Goal: Complete application form: Complete application form

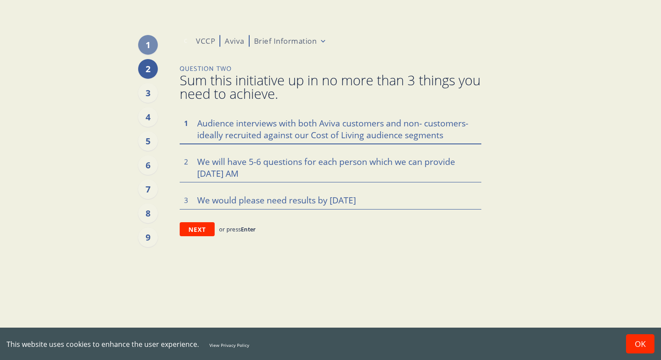
type textarea "x"
click at [445, 133] on textarea "Audience interviews with both Aviva customers and non- customers- ideally recru…" at bounding box center [331, 129] width 302 height 30
type textarea "Audience interviews with both Aviva customers and non- customers- ideally recru…"
type textarea "x"
type textarea "Audience interviews with both Aviva customers and non- customers- ideally recru…"
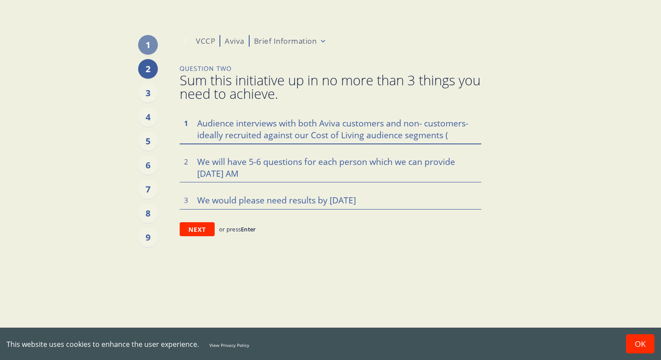
type textarea "x"
type textarea "Audience interviews with both Aviva customers and non- customers- ideally recru…"
type textarea "x"
type textarea "Audience interviews with both Aviva customers and non- customers- ideally recru…"
type textarea "x"
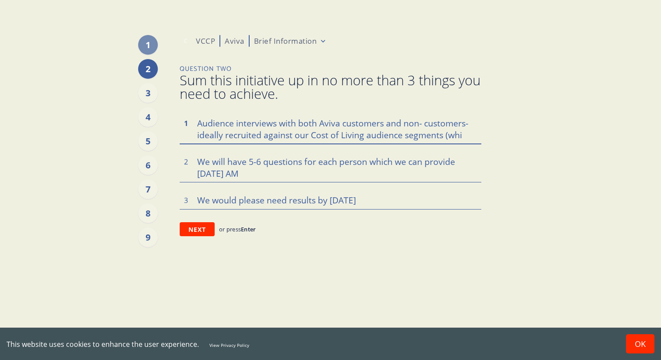
type textarea "Audience interviews with both Aviva customers and non- customers- ideally recru…"
type textarea "x"
type textarea "Audience interviews with both Aviva customers and non- customers- ideally recru…"
type textarea "x"
type textarea "Audience interviews with both Aviva customers and non- customers- ideally recru…"
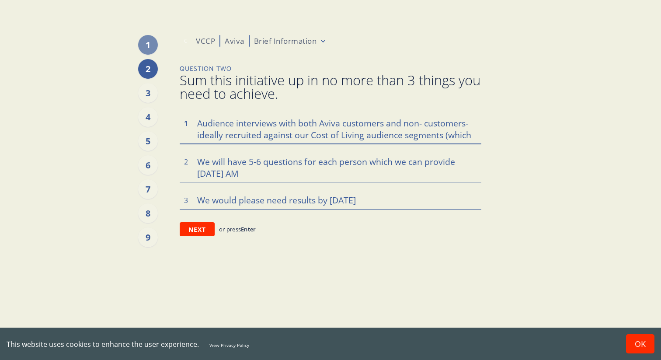
type textarea "x"
type textarea "Audience interviews with both Aviva customers and non- customers- ideally recru…"
type textarea "x"
type textarea "Audience interviews with both Aviva customers and non- customers- ideally recru…"
type textarea "x"
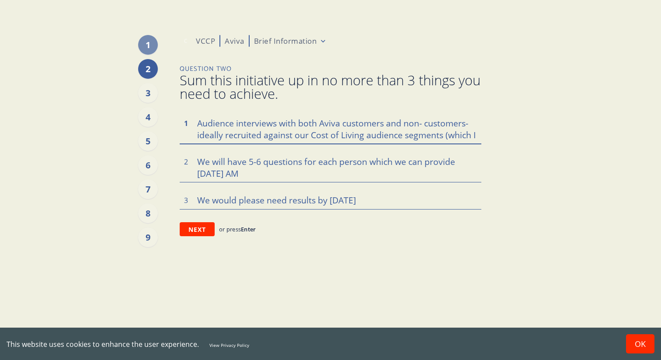
type textarea "Audience interviews with both Aviva customers and non- customers- ideally recru…"
type textarea "x"
type textarea "Audience interviews with both Aviva customers and non- customers- ideally recru…"
type textarea "x"
type textarea "Audience interviews with both Aviva customers and non- customers- ideally recru…"
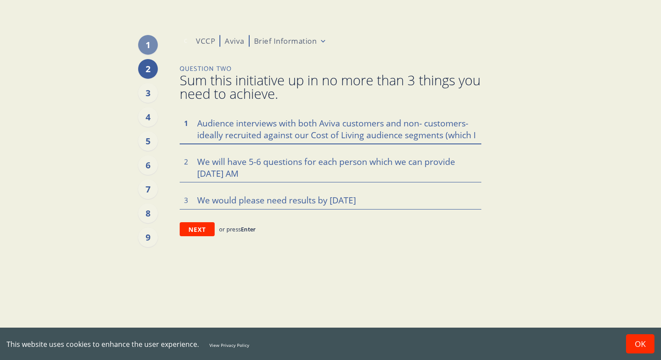
type textarea "x"
type textarea "Audience interviews with both Aviva customers and non- customers- ideally recru…"
type textarea "x"
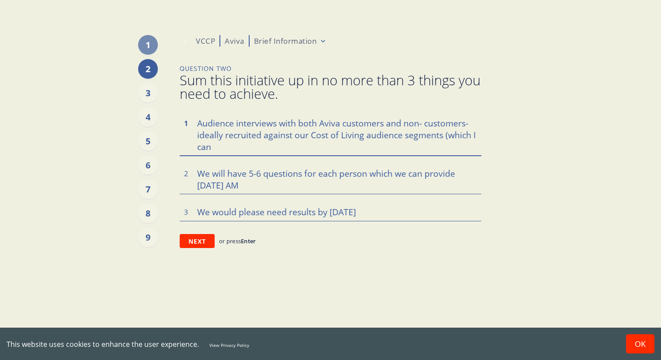
type textarea "Audience interviews with both Aviva customers and non- customers- ideally recru…"
type textarea "x"
type textarea "Audience interviews with both Aviva customers and non- customers- ideally recru…"
type textarea "x"
type textarea "Audience interviews with both Aviva customers and non- customers- ideally recru…"
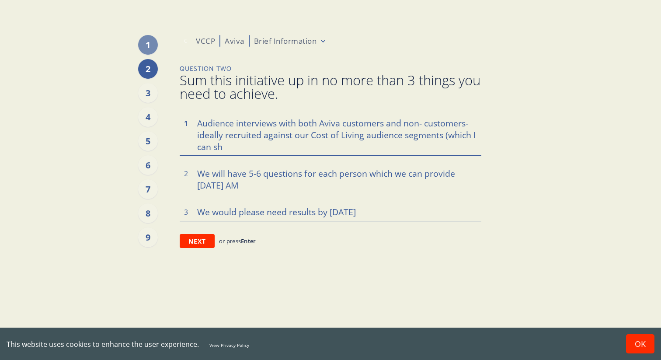
type textarea "x"
type textarea "Audience interviews with both Aviva customers and non- customers- ideally recru…"
type textarea "x"
type textarea "Audience interviews with both Aviva customers and non- customers- ideally recru…"
type textarea "x"
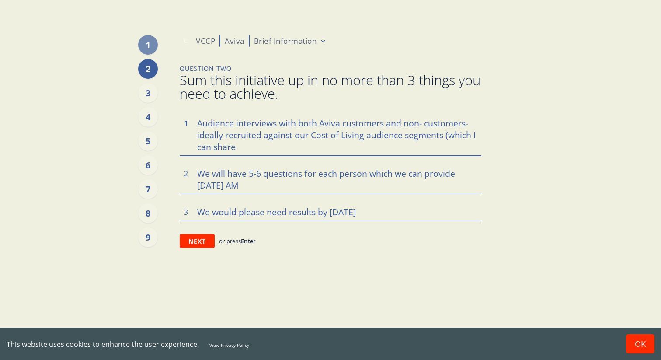
type textarea "Audience interviews with both Aviva customers and non- customers- ideally recru…"
type textarea "x"
type textarea "Audience interviews with both Aviva customers and non- customers- ideally recru…"
type textarea "x"
type textarea "Audience interviews with both Aviva customers and non- customers- ideally recru…"
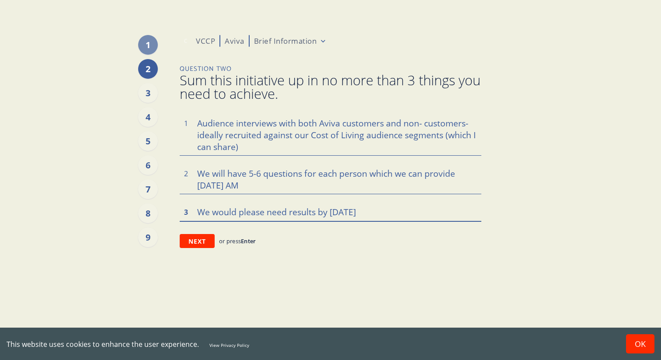
type textarea "x"
click at [370, 211] on textarea "We would please need results by [DATE]" at bounding box center [331, 212] width 302 height 18
type textarea "We would please need results by [DATE]/"
type textarea "x"
type textarea "We would please need results by [DATE]/"
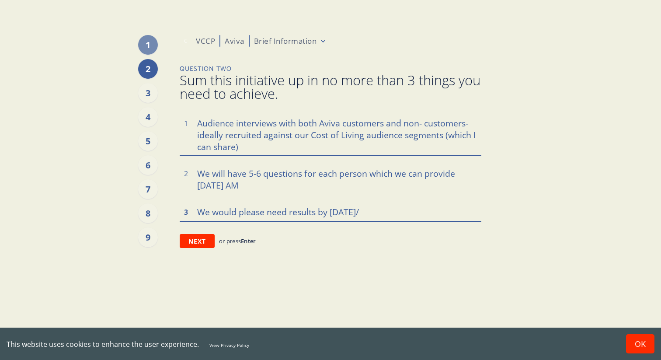
type textarea "x"
type textarea "We would please need results by [DATE]/ F"
type textarea "x"
type textarea "We would please need results by [DATE]/ Fr"
type textarea "x"
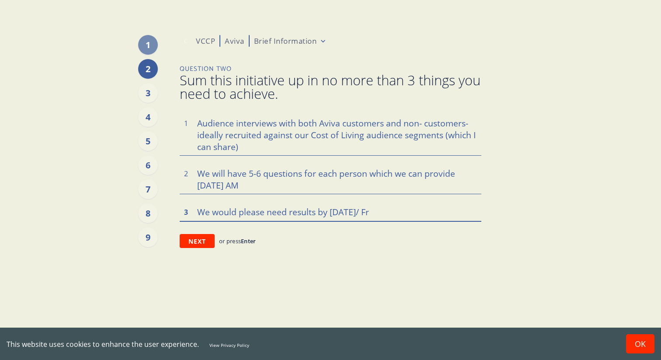
type textarea "We would please need results by [DATE]/ F"
type textarea "x"
type textarea "We would please need results by [DATE]/ Fr"
type textarea "x"
type textarea "We would please need results by [DATE]/ Fri"
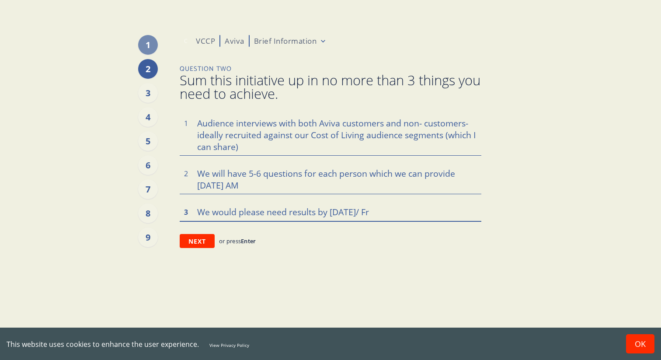
type textarea "x"
type textarea "We would please need results by [DATE]/ Frid"
type textarea "x"
type textarea "We would please need results by [DATE]/ [PERSON_NAME]"
type textarea "x"
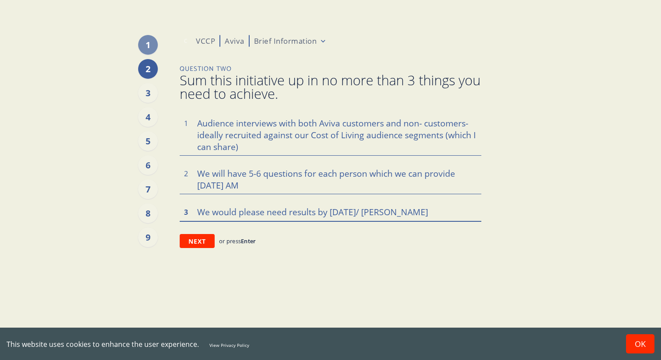
type textarea "We would please need results by [DATE]/ [DATE]"
type textarea "x"
type textarea "We would please need results by [DATE]/ [DATE]"
type textarea "x"
type textarea "We would please need results by [DATE]/ [DATE]"
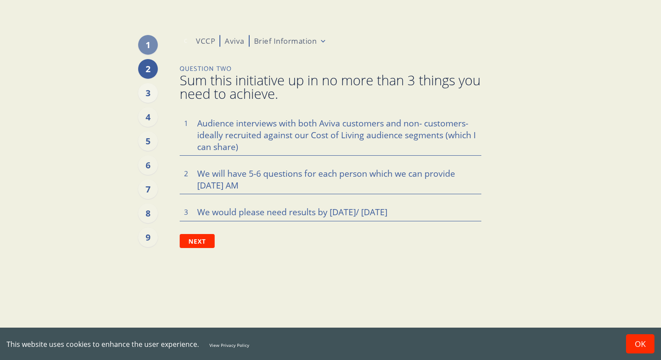
click at [147, 91] on div "3" at bounding box center [148, 93] width 20 height 20
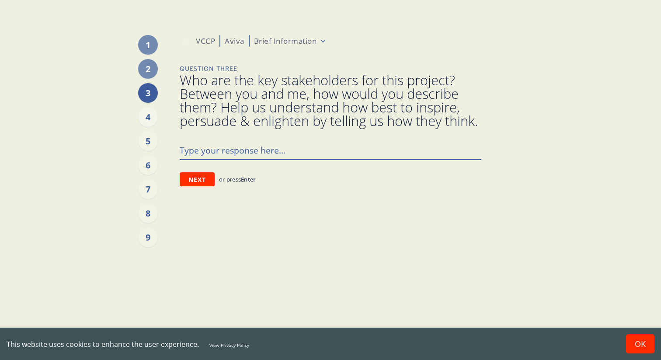
type textarea "x"
type textarea "A"
type textarea "x"
click at [146, 115] on div "4" at bounding box center [148, 117] width 20 height 20
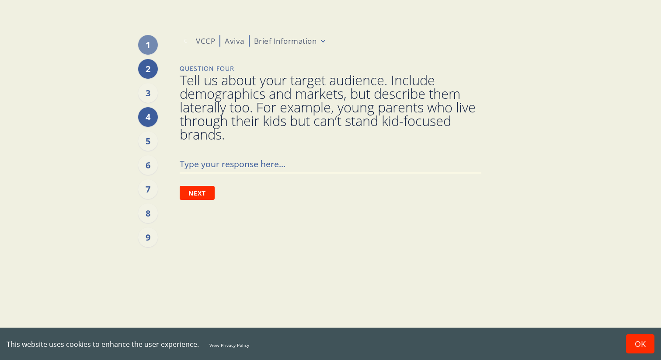
click at [145, 72] on div "2" at bounding box center [148, 69] width 20 height 20
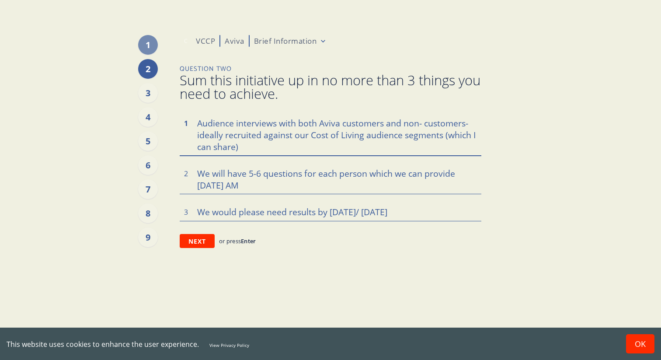
type textarea "x"
type textarea "Audience interviews with both Aviva customers and non- customers- ideally recru…"
type textarea "x"
type textarea "Audience interviews with both Aviva customers and non- customers- ideally recru…"
type textarea "x"
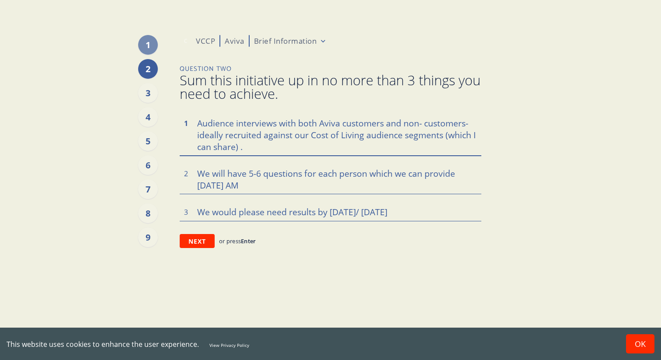
type textarea "Audience interviews with both Aviva customers and non- customers- ideally recru…"
paste textarea "- insurance, wealth, pensions."
type textarea "x"
type textarea "Audience interviews with both Aviva customers and non- customers- ideally recru…"
drag, startPoint x: 363, startPoint y: 147, endPoint x: 244, endPoint y: 148, distance: 118.5
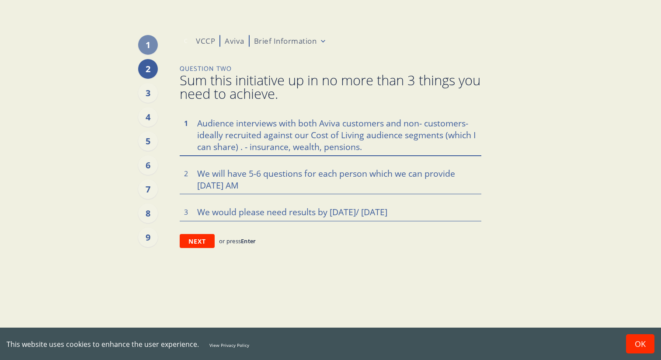
click at [244, 148] on textarea "Audience interviews with both Aviva customers and non- customers- ideally recru…" at bounding box center [331, 135] width 302 height 42
type textarea "x"
type textarea "Audience interviews with both Aviva customers and non- customers- ideally recru…"
type textarea "x"
type textarea "Audience interviews with both Aviva customers and non- customers- ideally recru…"
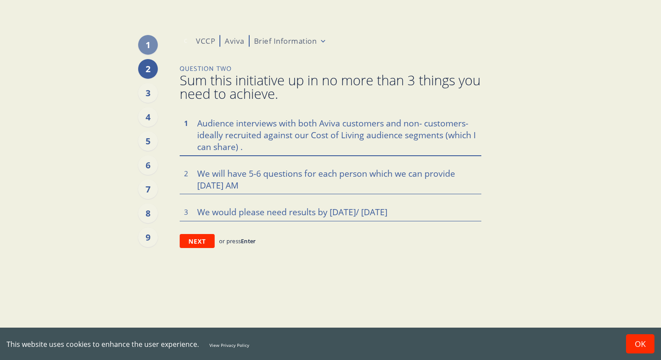
type textarea "x"
type textarea "Audience interviews with both Aviva customers and non- customers- ideally recru…"
type textarea "x"
type textarea "Audience interviews with both Aviva customers and non- customers- ideally recru…"
type textarea "x"
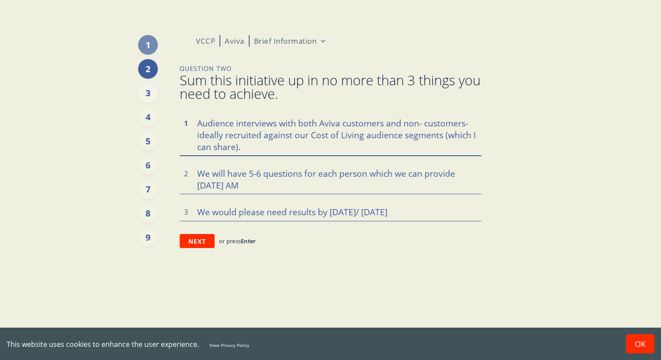
type textarea "Audience interviews with both Aviva customers and non- customers- ideally recru…"
click at [148, 93] on div "3" at bounding box center [148, 93] width 20 height 20
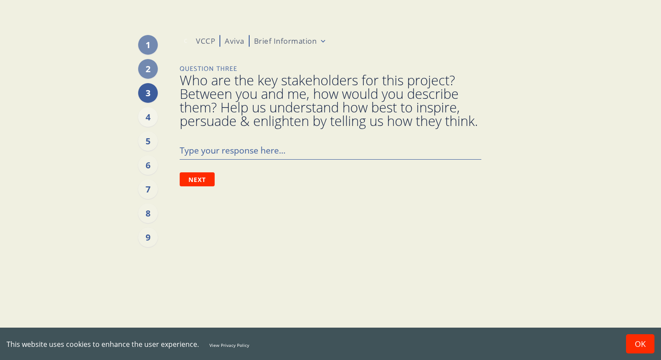
click at [148, 114] on div "4" at bounding box center [148, 117] width 20 height 20
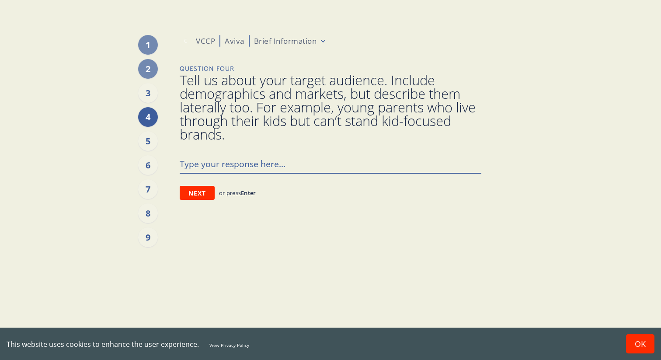
type textarea "x"
type textarea "A"
type textarea "x"
type textarea "Av"
type textarea "x"
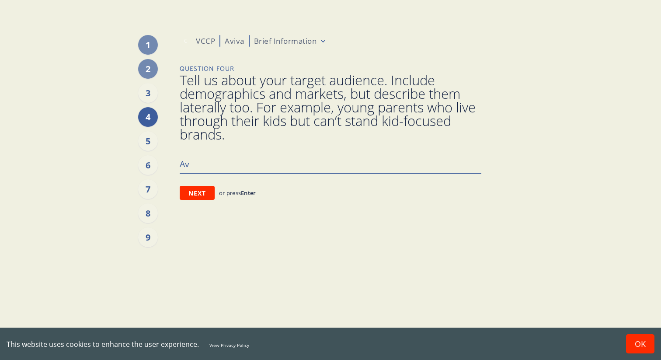
type textarea "Avi"
type textarea "x"
type textarea "Aviv"
type textarea "x"
type textarea "Aviva"
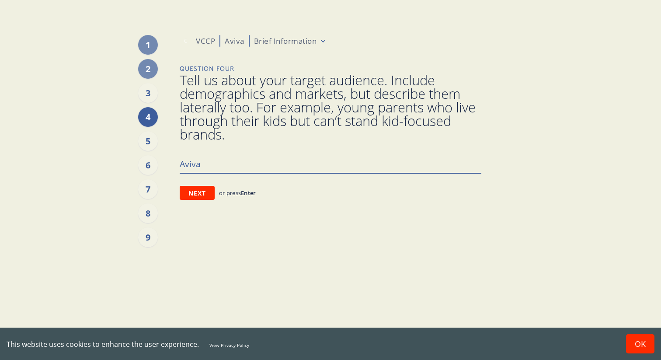
type textarea "x"
type textarea "Aviva"
type textarea "x"
type textarea "Aviva c"
type textarea "x"
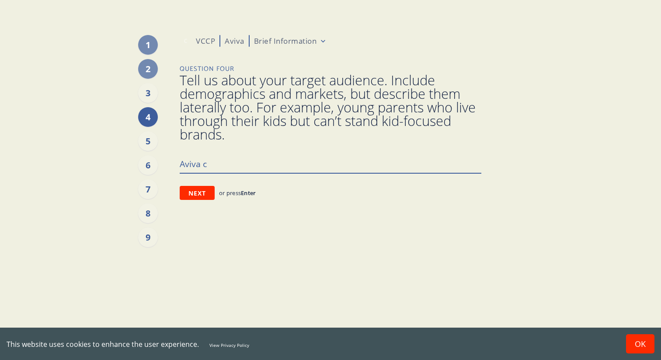
type textarea "Aviva cu"
type textarea "x"
type textarea "Aviva cus"
type textarea "x"
type textarea "Aviva cust"
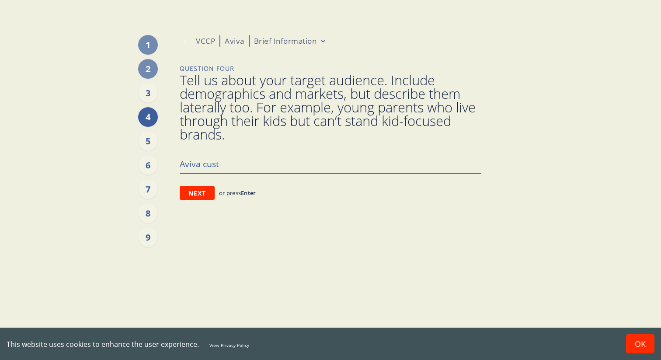
type textarea "x"
type textarea "Aviva custo"
type textarea "x"
type textarea "Aviva custom"
type textarea "x"
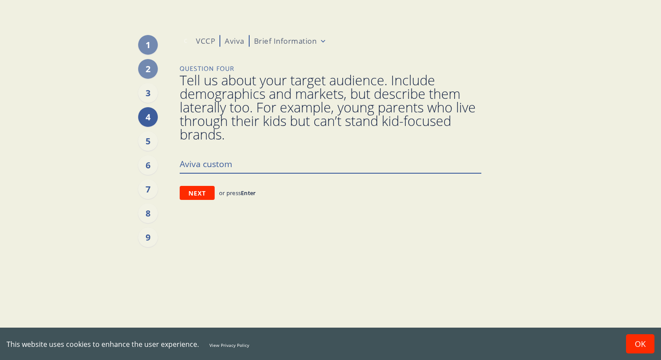
type textarea "Aviva custome"
type textarea "x"
type textarea "Aviva customer"
type textarea "x"
type textarea "Aviva customers"
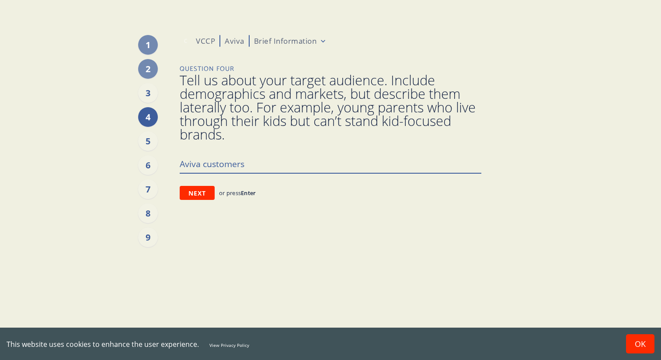
type textarea "x"
type textarea "Aviva customers"
type textarea "x"
type textarea "Aviva customers +"
type textarea "x"
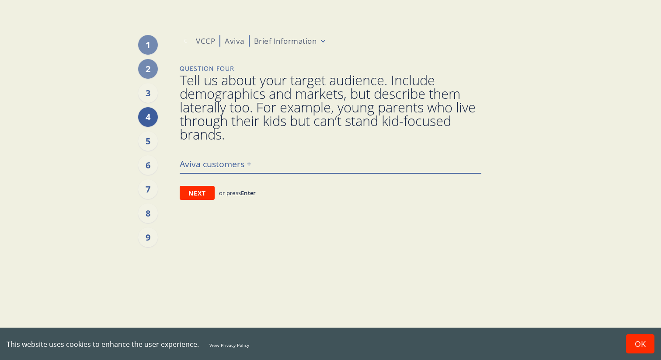
type textarea "Aviva customers +"
type textarea "x"
type textarea "Aviva customers + n"
type textarea "x"
type textarea "Aviva customers + no"
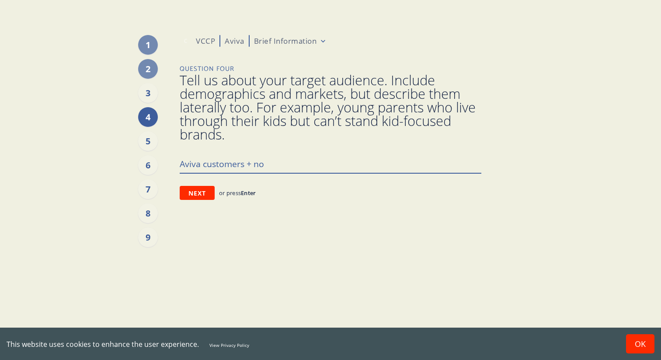
type textarea "x"
type textarea "Aviva customers + non"
type textarea "x"
type textarea "Aviva customers + non"
type textarea "x"
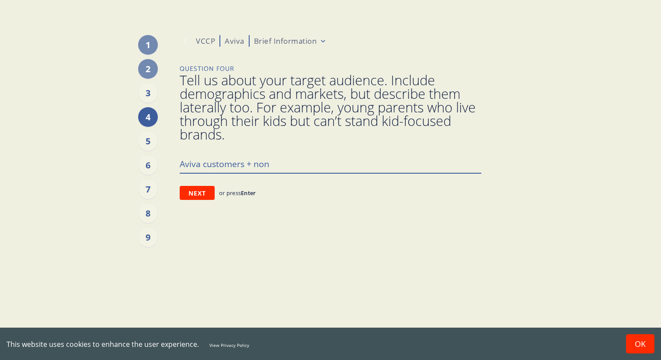
type textarea "Aviva customers + non c"
type textarea "x"
type textarea "Aviva customers + non cu"
type textarea "x"
type textarea "Aviva customers + non cus"
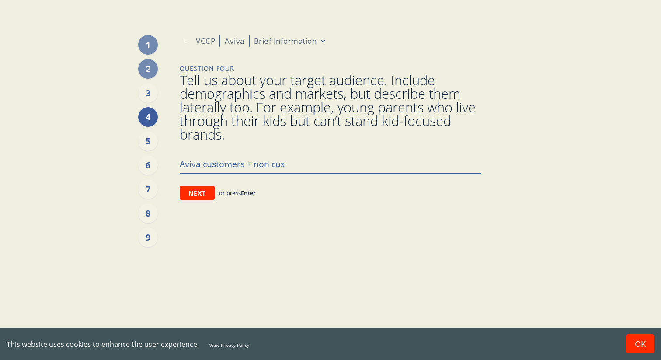
type textarea "x"
type textarea "Aviva customers + non cust"
type textarea "x"
type textarea "Aviva customers + non custo"
type textarea "x"
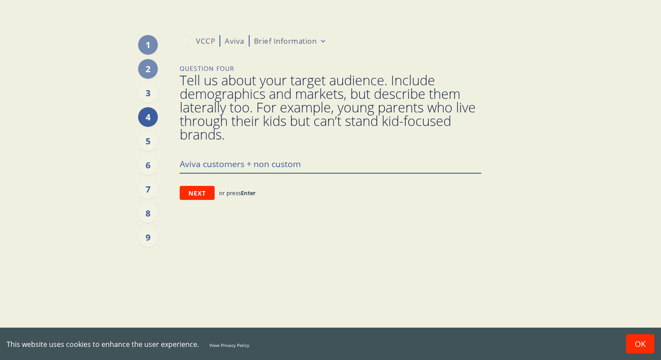
type textarea "Aviva customers + non custome"
type textarea "x"
type textarea "Aviva customers + non customer"
type textarea "x"
type textarea "Aviva customers + non customers"
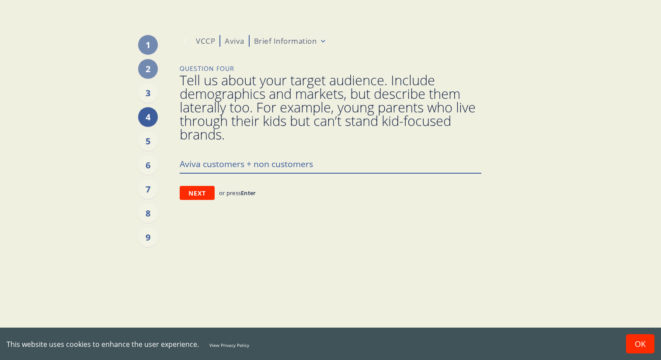
type textarea "x"
type textarea "Aviva customers + non customers"
paste textarea "- insurance, wealth, pensions."
type textarea "x"
drag, startPoint x: 431, startPoint y: 163, endPoint x: 177, endPoint y: 69, distance: 270.7
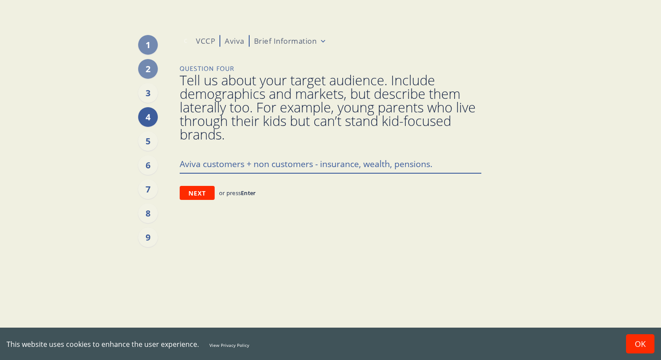
click at [177, 71] on div "1 2 3 4 5 6 7 8 9 C VCCP Aviva Brief Information Question Four Tell us about yo…" at bounding box center [330, 180] width 529 height 360
type textarea "Aviva customers + non customers - insurance, wealth, pensions."
click at [340, 168] on textarea "Aviva customers + non customers - insurance, wealth, pensions." at bounding box center [331, 163] width 302 height 18
drag, startPoint x: 445, startPoint y: 168, endPoint x: 180, endPoint y: 168, distance: 264.6
click at [180, 168] on textarea "Aviva customers + non customers - insurance, wealth, pensions." at bounding box center [331, 163] width 302 height 18
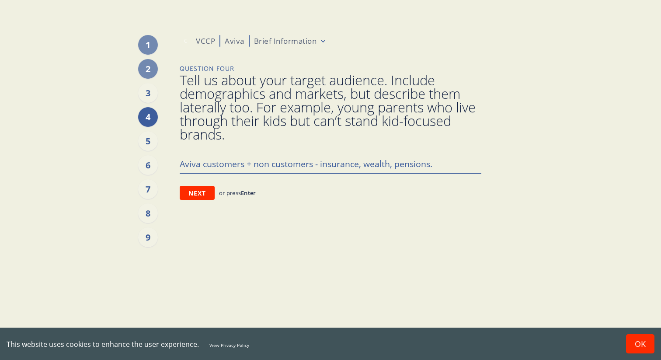
type textarea "x"
click at [149, 142] on div "5" at bounding box center [148, 141] width 20 height 20
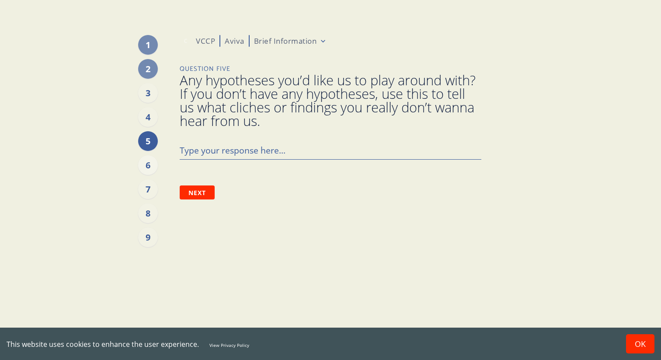
click at [148, 164] on div "6" at bounding box center [148, 165] width 20 height 20
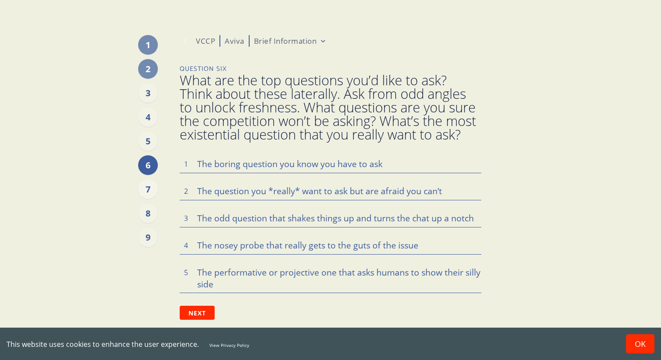
click at [150, 190] on div "7" at bounding box center [148, 189] width 20 height 20
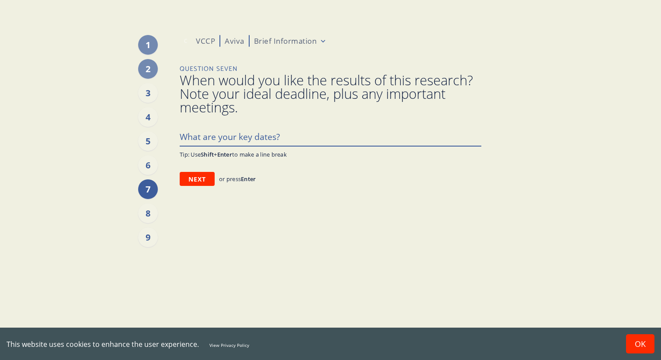
click at [228, 140] on textarea at bounding box center [331, 136] width 302 height 18
type textarea "x"
type textarea "1"
type textarea "x"
type textarea "16"
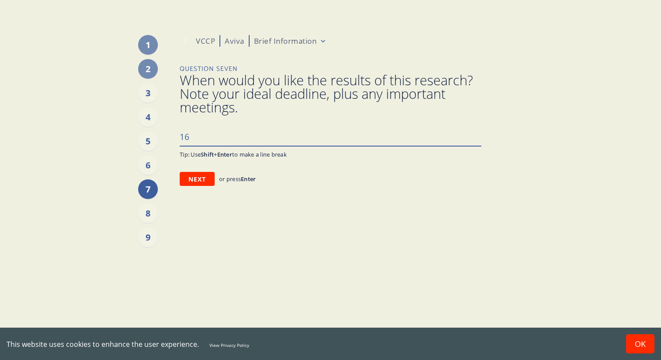
type textarea "x"
type textarea "16t"
type textarea "x"
type textarea "16th"
type textarea "x"
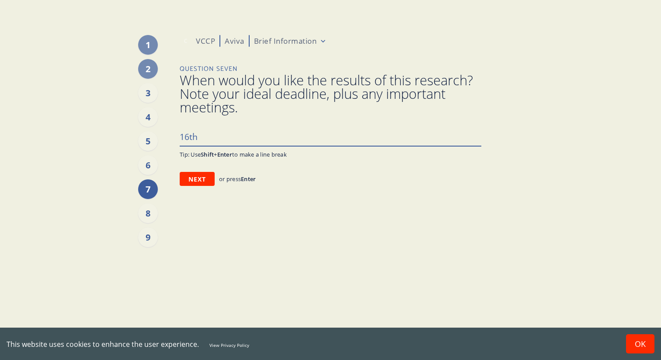
type textarea "16th/"
type textarea "x"
type textarea "16th/"
type textarea "x"
type textarea "16th/ 1"
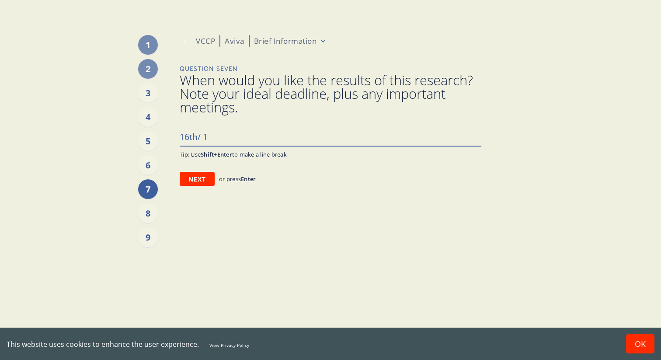
type textarea "x"
type textarea "16th/ 17"
type textarea "x"
type textarea "16th/ 17t"
type textarea "x"
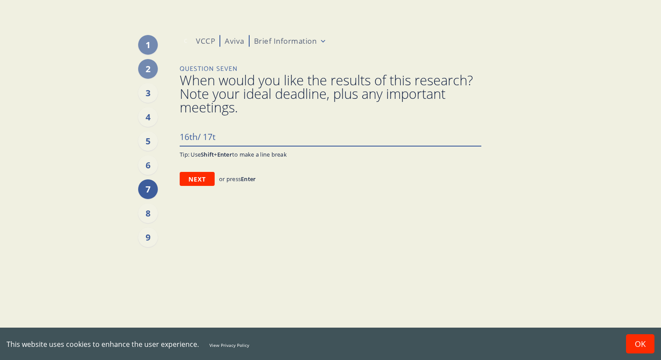
type textarea "16th/ 17th"
type textarea "x"
type textarea "16th/ 17th"
type textarea "x"
type textarea "16th/ 17th O"
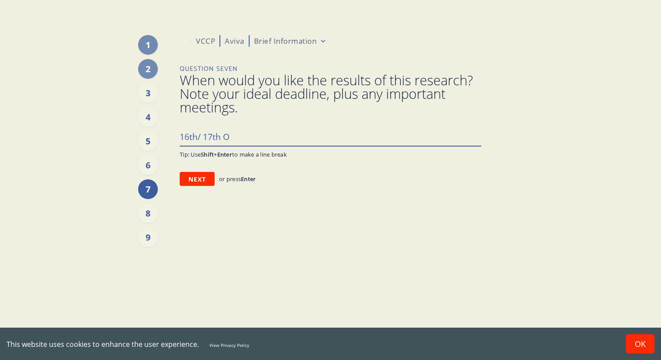
type textarea "x"
type textarea "16th/ 17th Oc"
type textarea "x"
type textarea "16th/ 17th Octo"
type textarea "x"
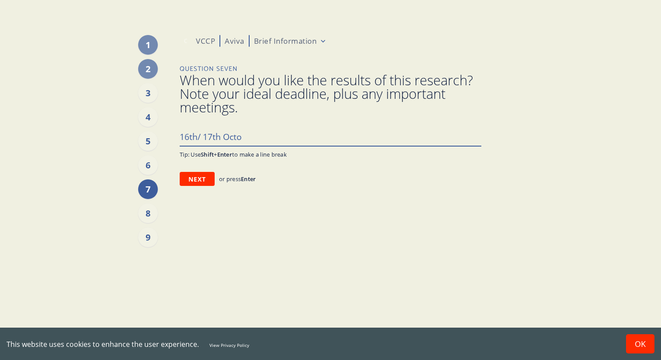
type textarea "16th/ 17th Octob"
type textarea "x"
type textarea "16th/ 17th Octobe"
type textarea "x"
type textarea "16th/ [DATE]"
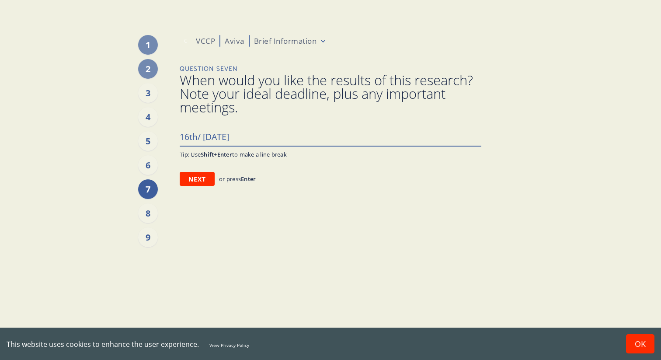
type textarea "x"
type textarea "16th/ [DATE]"
type textarea "x"
type textarea "16th/ [DATE] a"
type textarea "x"
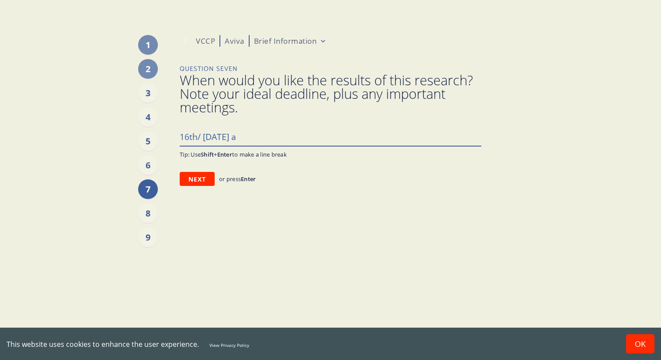
type textarea "16th/ [DATE] ah"
type textarea "x"
type textarea "16th/ [DATE] ahe"
type textarea "x"
type textarea "16th/ [DATE] ahea"
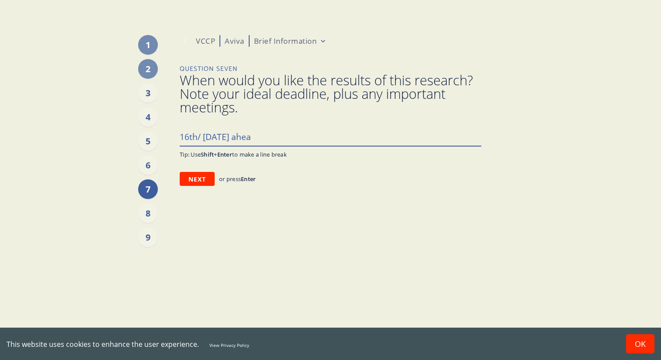
type textarea "x"
type textarea "16th/ [DATE] ahead"
click at [147, 45] on div "1" at bounding box center [148, 45] width 20 height 20
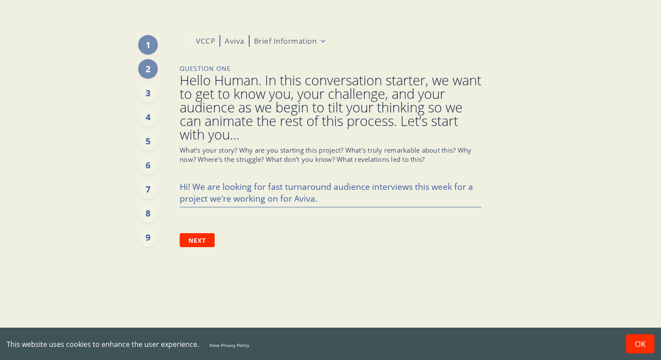
click at [150, 49] on div "1" at bounding box center [148, 45] width 20 height 20
click at [146, 63] on div "2" at bounding box center [148, 69] width 20 height 20
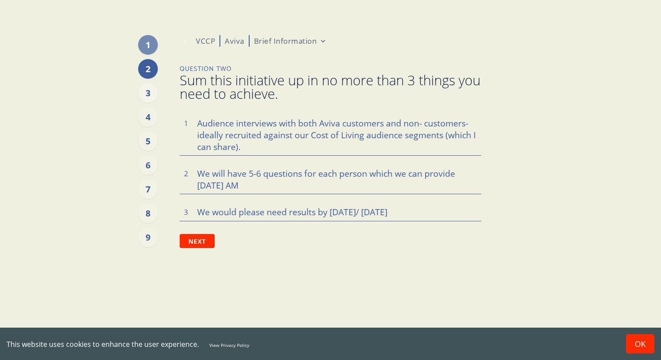
click at [145, 94] on div "3" at bounding box center [148, 93] width 20 height 20
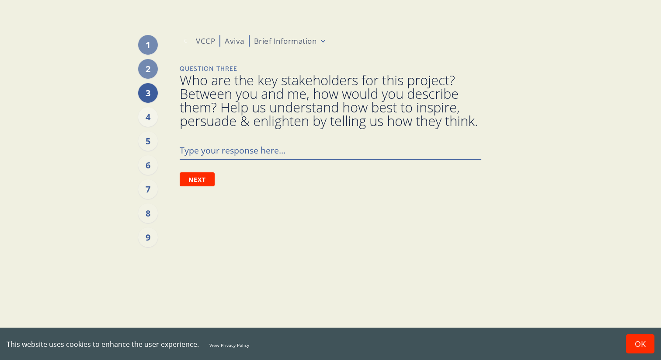
click at [143, 111] on div "4" at bounding box center [148, 117] width 20 height 20
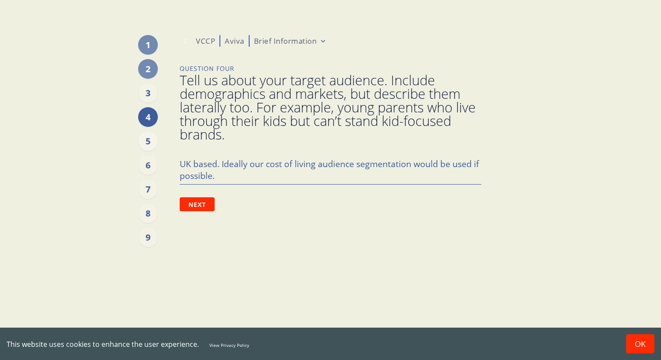
click at [148, 145] on div "5" at bounding box center [148, 141] width 20 height 20
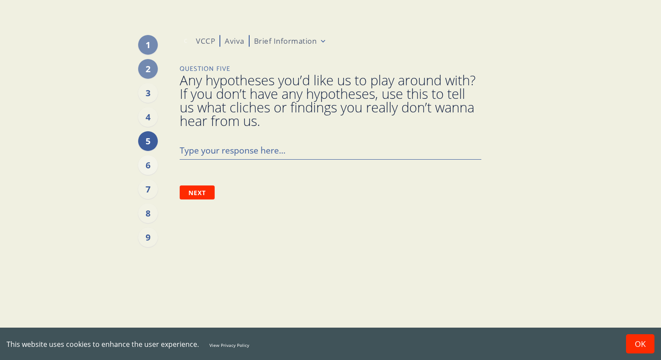
click at [150, 162] on div "6" at bounding box center [148, 165] width 20 height 20
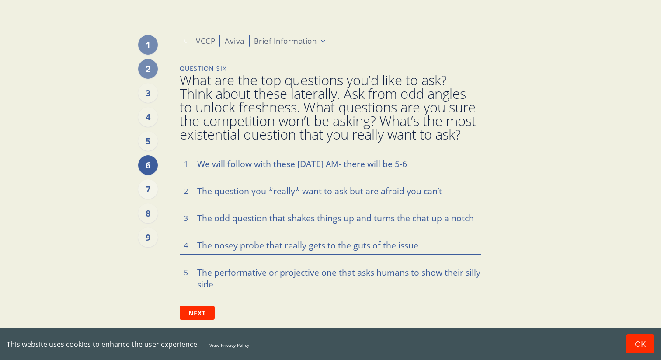
click at [143, 191] on div "7" at bounding box center [148, 189] width 20 height 20
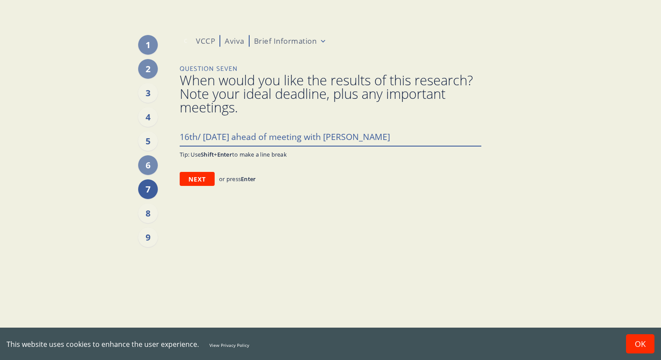
drag, startPoint x: 220, startPoint y: 135, endPoint x: 197, endPoint y: 135, distance: 23.2
click at [197, 135] on textarea "16th/ [DATE] ahead of meeting with [PERSON_NAME]" at bounding box center [331, 136] width 302 height 18
click at [362, 136] on textarea "[DATE] ahead of meeting with [PERSON_NAME]" at bounding box center [331, 136] width 302 height 18
click at [150, 208] on div "8" at bounding box center [148, 213] width 20 height 20
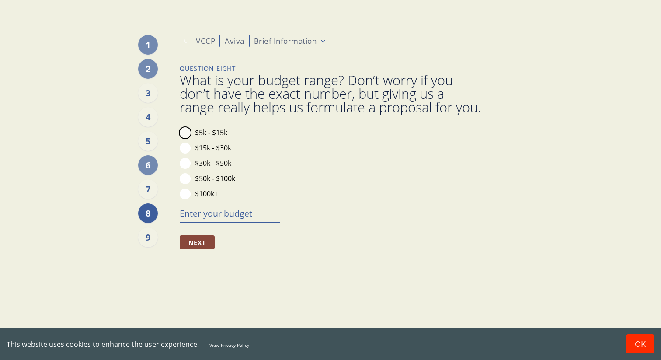
click at [190, 138] on button "$5k - $15k" at bounding box center [185, 132] width 11 height 11
click at [151, 186] on div "7" at bounding box center [148, 189] width 20 height 20
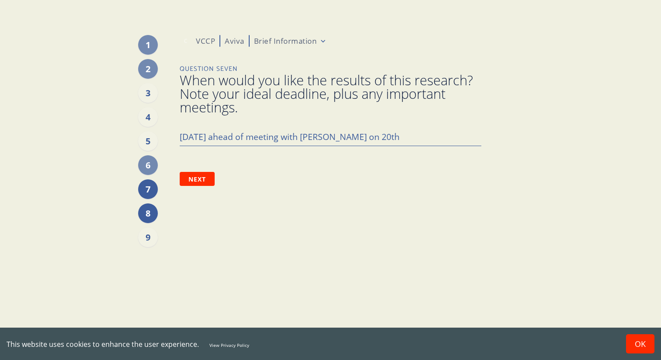
click at [150, 214] on div "8" at bounding box center [148, 213] width 20 height 20
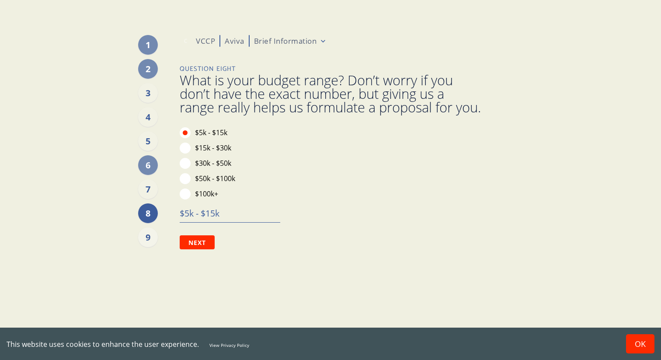
click at [150, 238] on div "9" at bounding box center [148, 237] width 20 height 20
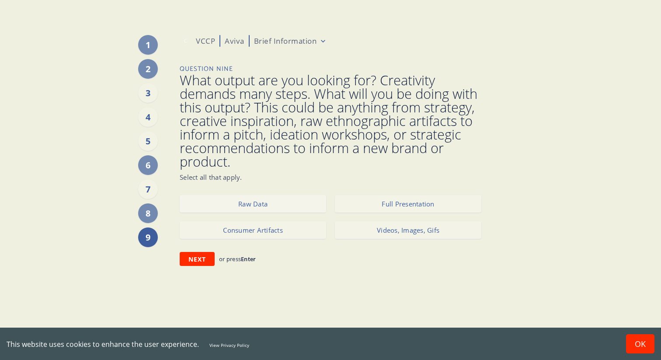
click at [278, 204] on button "Raw Data" at bounding box center [253, 203] width 147 height 17
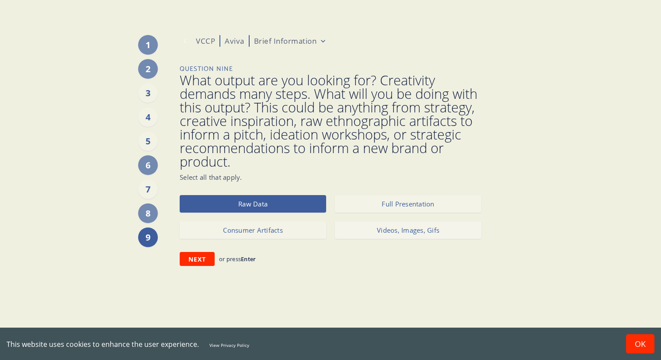
click at [379, 230] on button "Videos, Images, Gifs" at bounding box center [408, 229] width 147 height 17
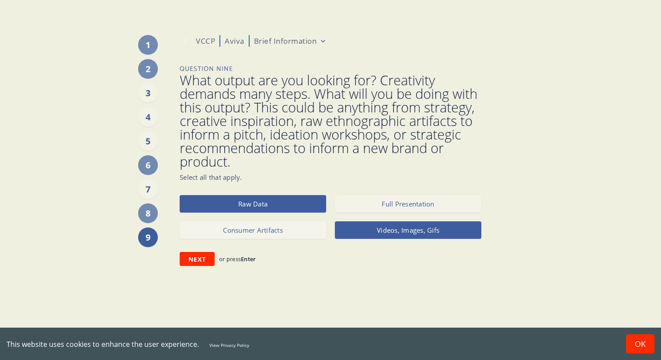
click at [295, 235] on button "Consumer Artifacts" at bounding box center [253, 229] width 147 height 17
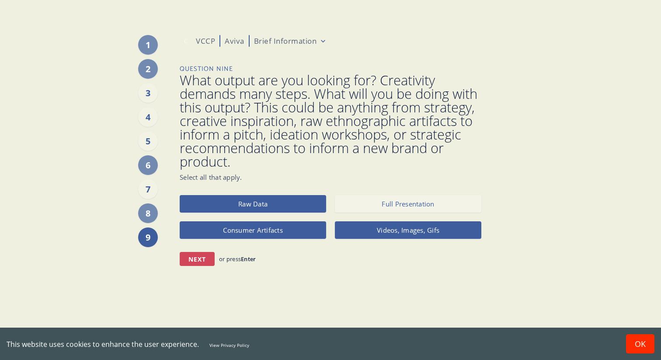
click at [197, 260] on button "Next" at bounding box center [197, 259] width 35 height 14
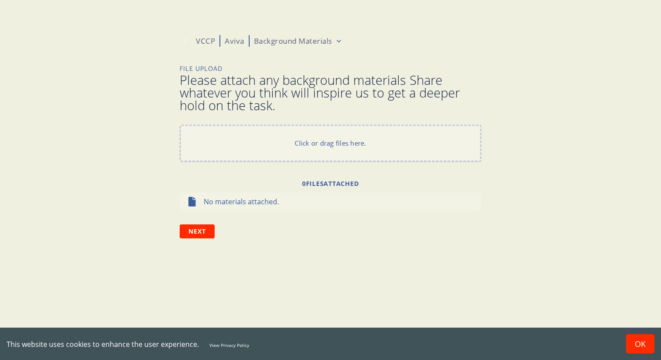
click at [147, 208] on div "C VCCP Aviva Background Materials File Upload Please attach any background mate…" at bounding box center [330, 180] width 529 height 360
click at [237, 42] on p "Aviva" at bounding box center [235, 41] width 20 height 10
click at [197, 231] on button "Next" at bounding box center [197, 231] width 35 height 14
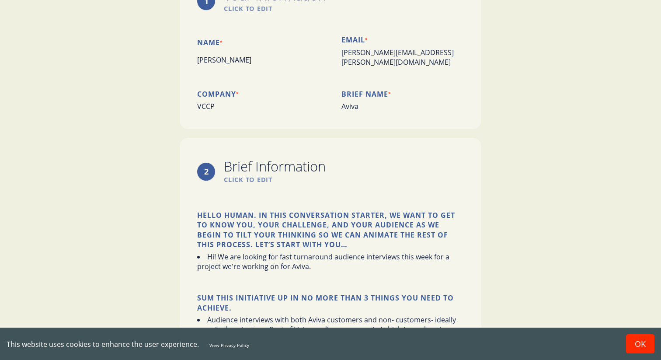
scroll to position [105, 0]
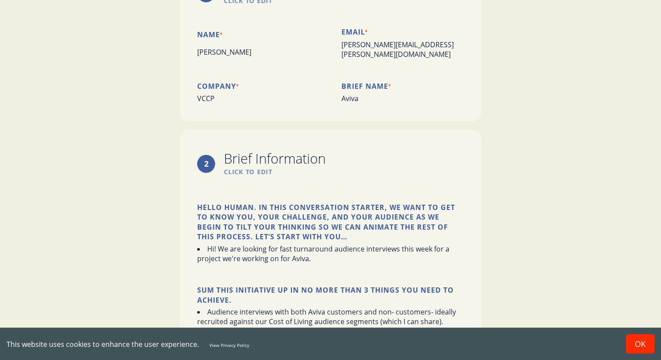
click at [248, 168] on span "Click to edit" at bounding box center [275, 172] width 102 height 9
click at [243, 168] on span "Click to edit" at bounding box center [275, 172] width 102 height 9
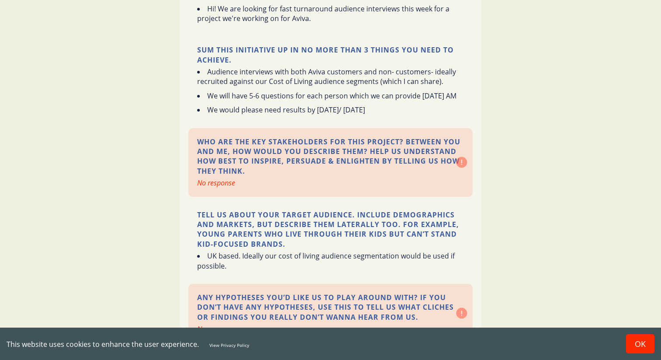
scroll to position [340, 0]
